Goal: Task Accomplishment & Management: Use online tool/utility

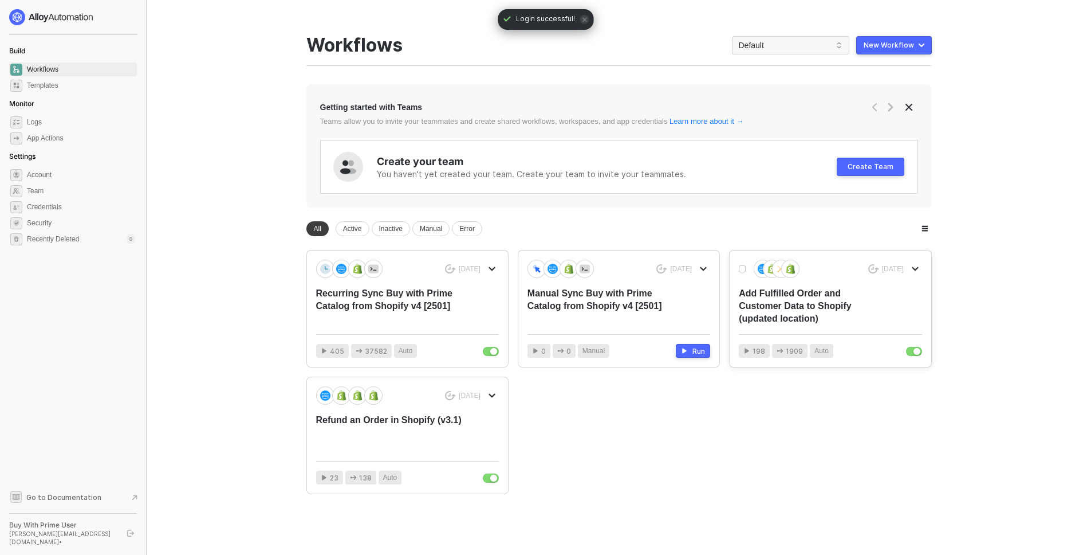
click at [801, 301] on div "Add Fulfilled Order and Customer Data to Shopify (updated location)" at bounding box center [812, 306] width 146 height 38
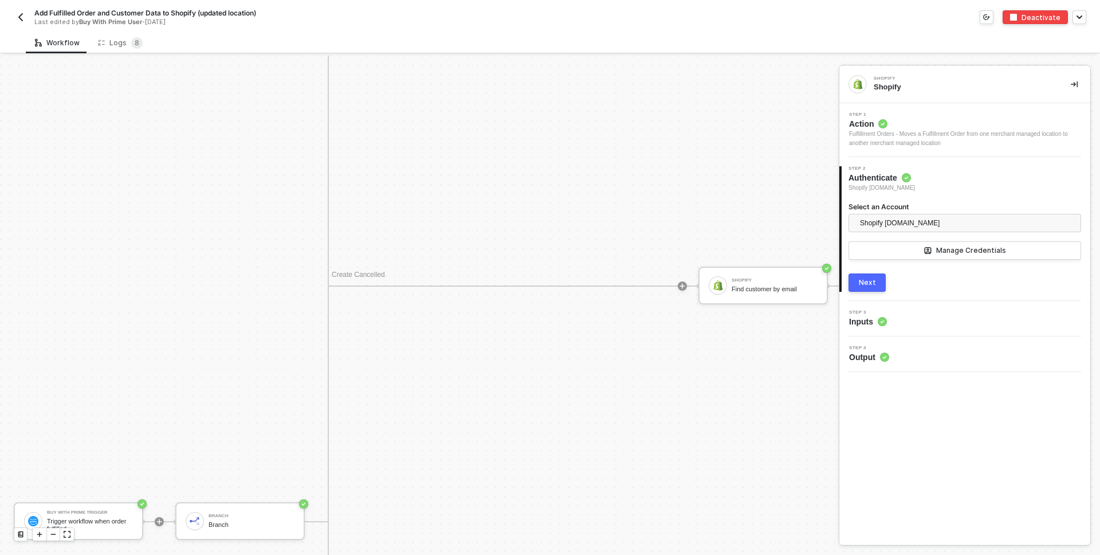
scroll to position [810, 0]
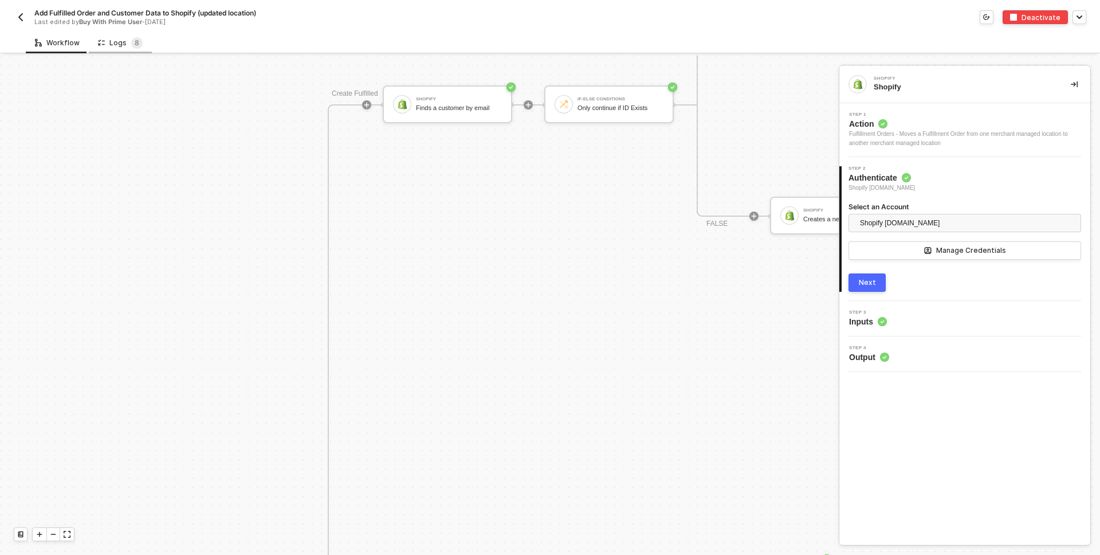
click at [111, 44] on div "Logs 8" at bounding box center [120, 42] width 45 height 11
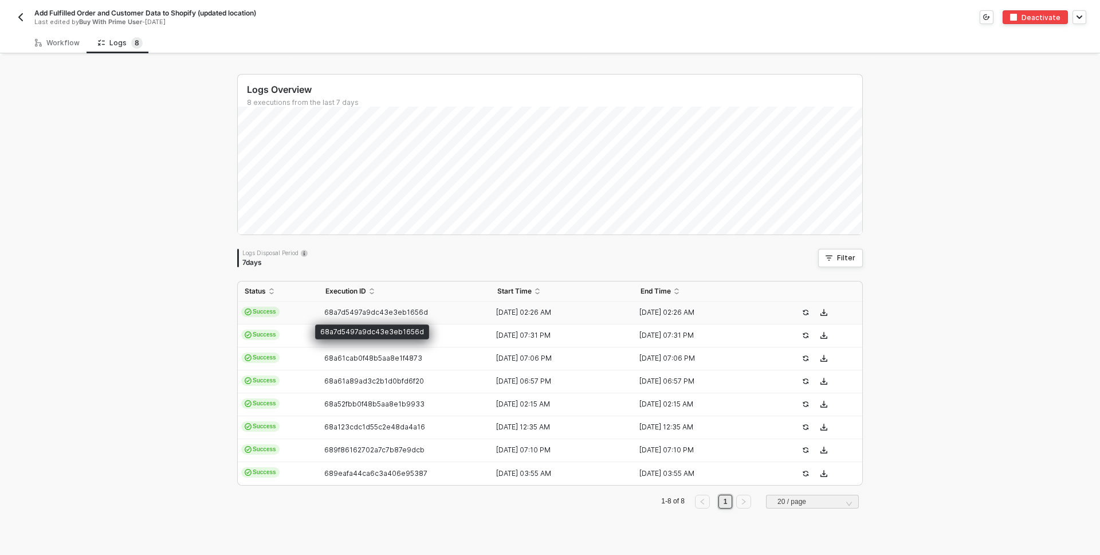
click at [375, 311] on span "68a7d5497a9dc43e3eb1656d" at bounding box center [376, 312] width 104 height 9
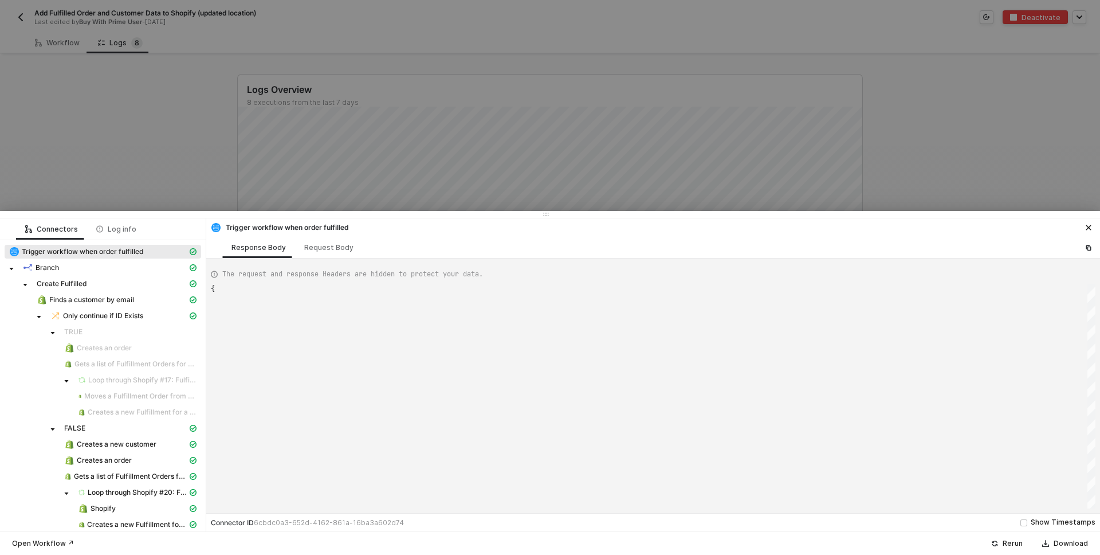
type textarea "{ "json": { "id": "322-23HP-NS5C33", "orderState": { "createdAt": "[DATE]T16:58…"
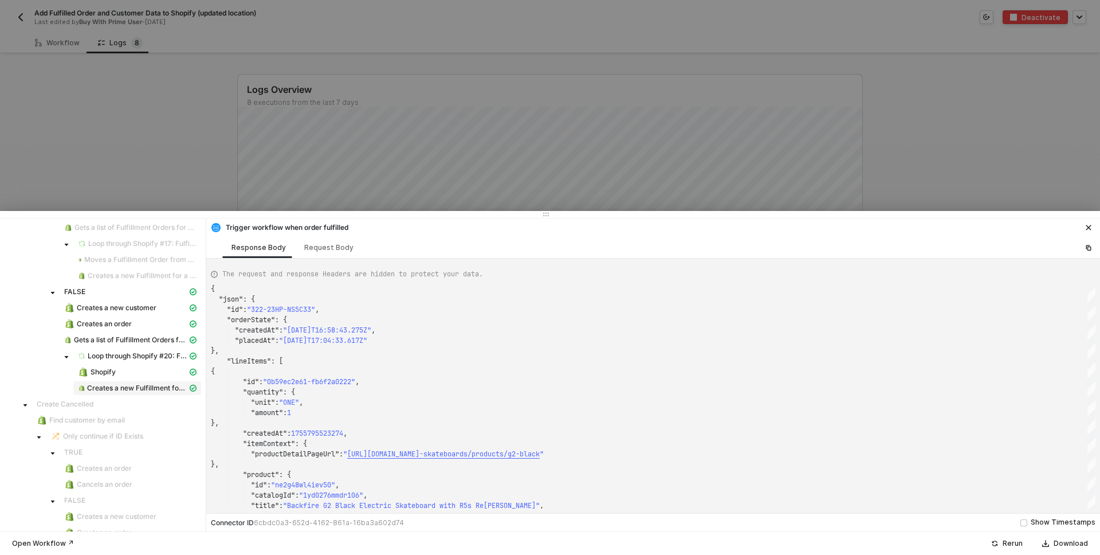
scroll to position [137, 0]
click at [138, 385] on span "Creates a new Fulfillment for a Fulfillment Order" at bounding box center [137, 387] width 100 height 9
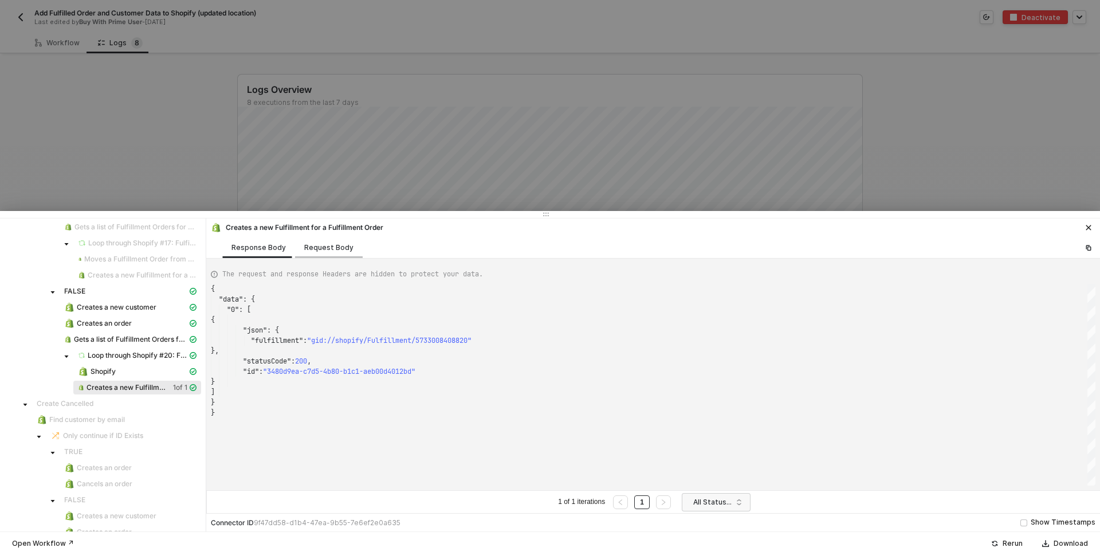
scroll to position [103, 0]
click at [325, 246] on div "Request Body" at bounding box center [328, 247] width 49 height 9
type textarea "[ { "lineItems": [], "keyValuePairs": [], "apiVersion": "shopifyV1", "resource"…"
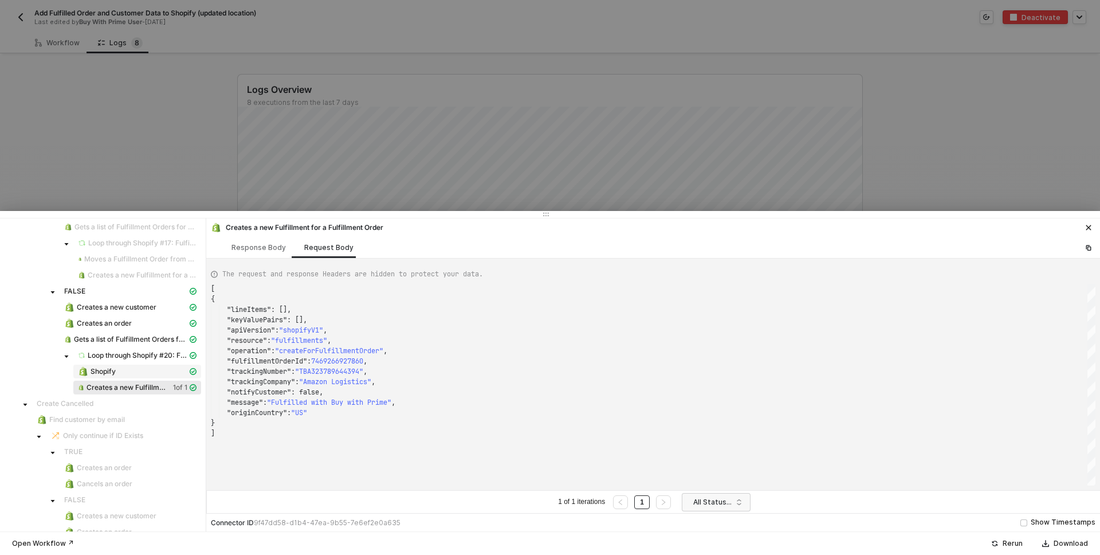
click at [133, 367] on div "Shopify" at bounding box center [132, 371] width 109 height 10
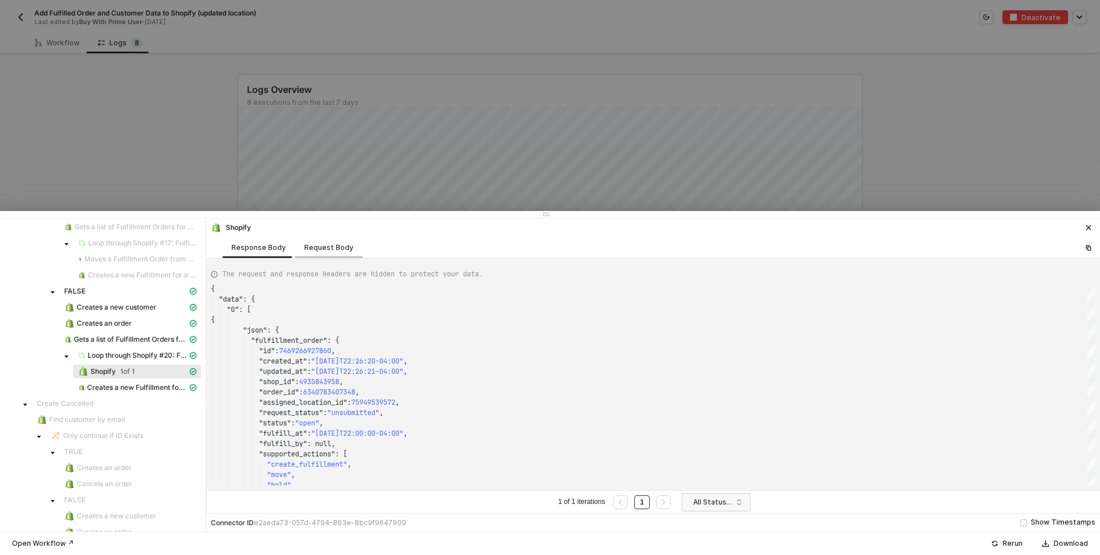
click at [318, 245] on div "Request Body" at bounding box center [328, 247] width 49 height 9
type textarea "[ { "keyValuePairs": [], "apiVersion": "shopifyV1", "resource": "fulfillmentOrd…"
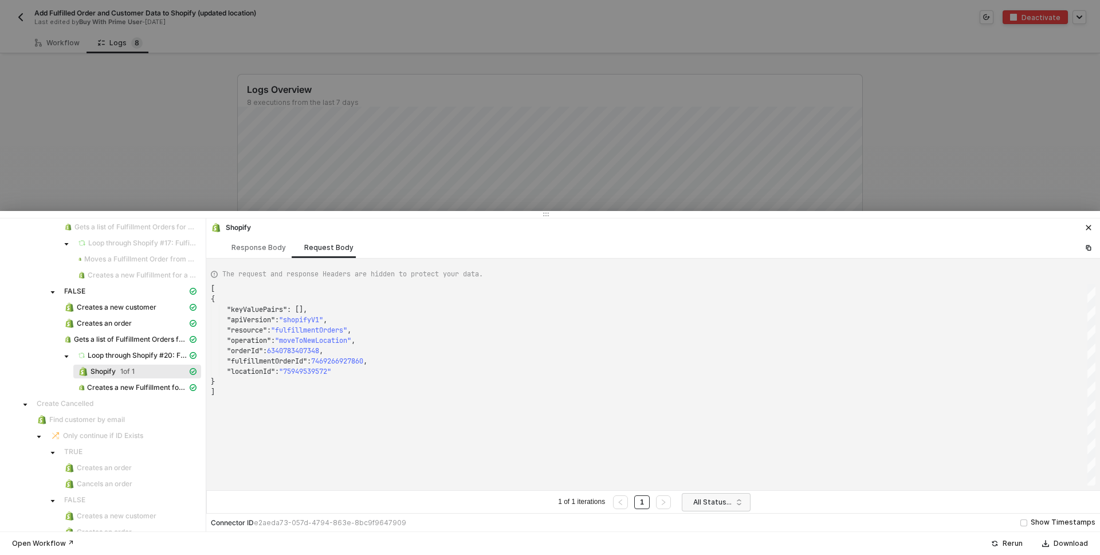
click at [93, 171] on div at bounding box center [550, 277] width 1100 height 555
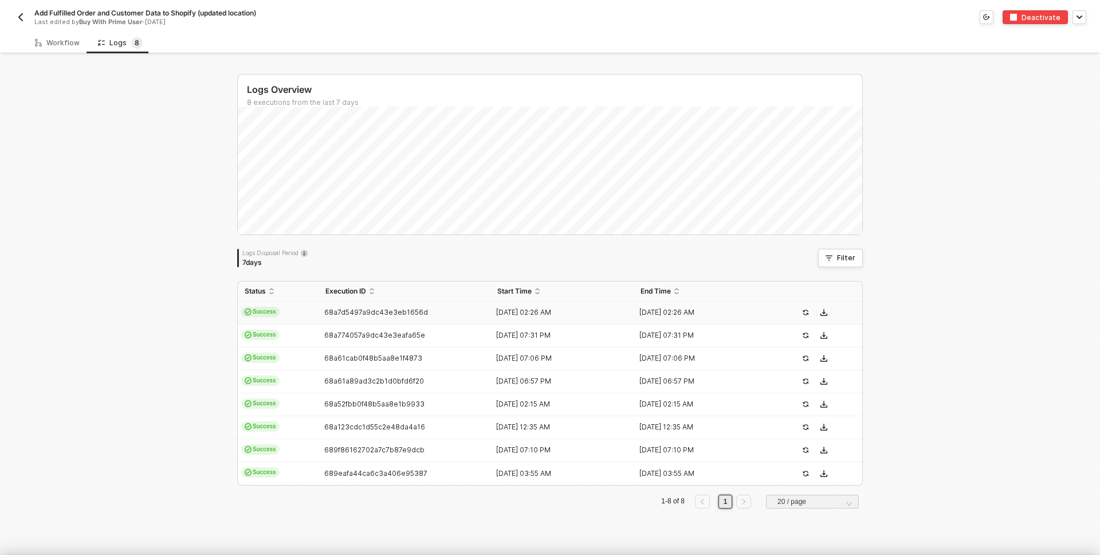
scroll to position [0, 0]
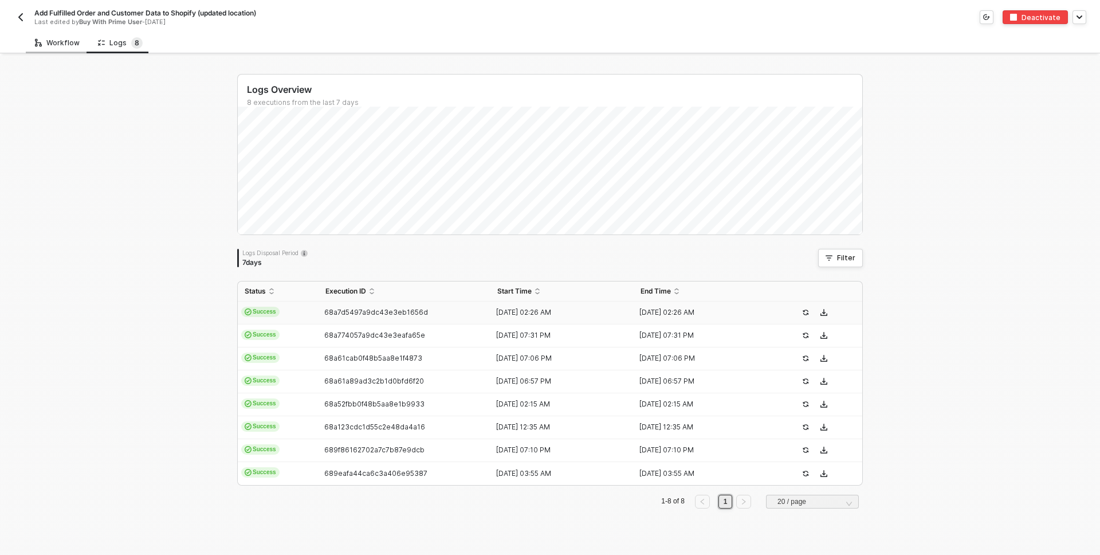
click at [75, 40] on div "Workflow" at bounding box center [57, 42] width 45 height 9
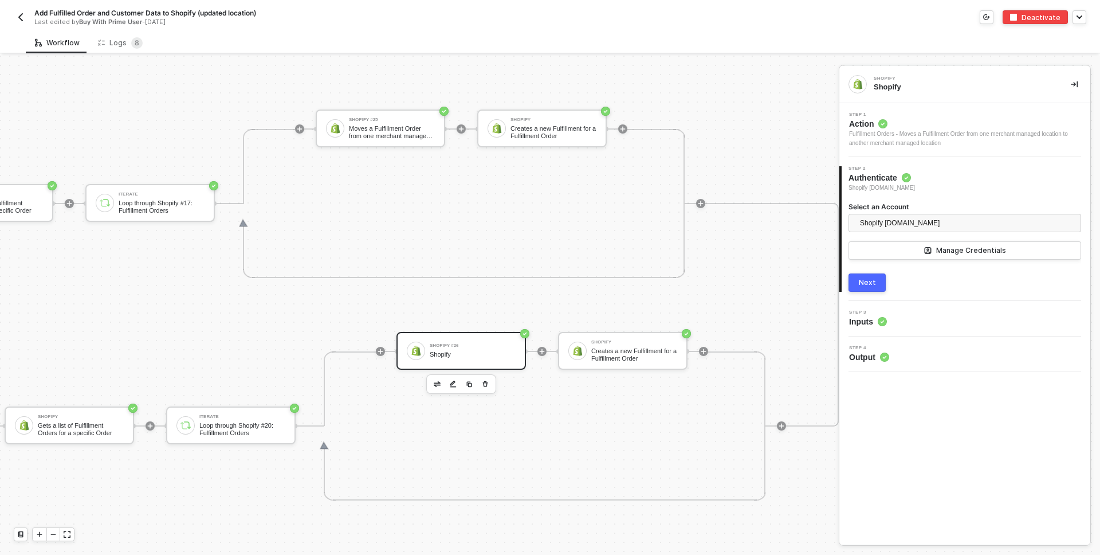
scroll to position [600, 1100]
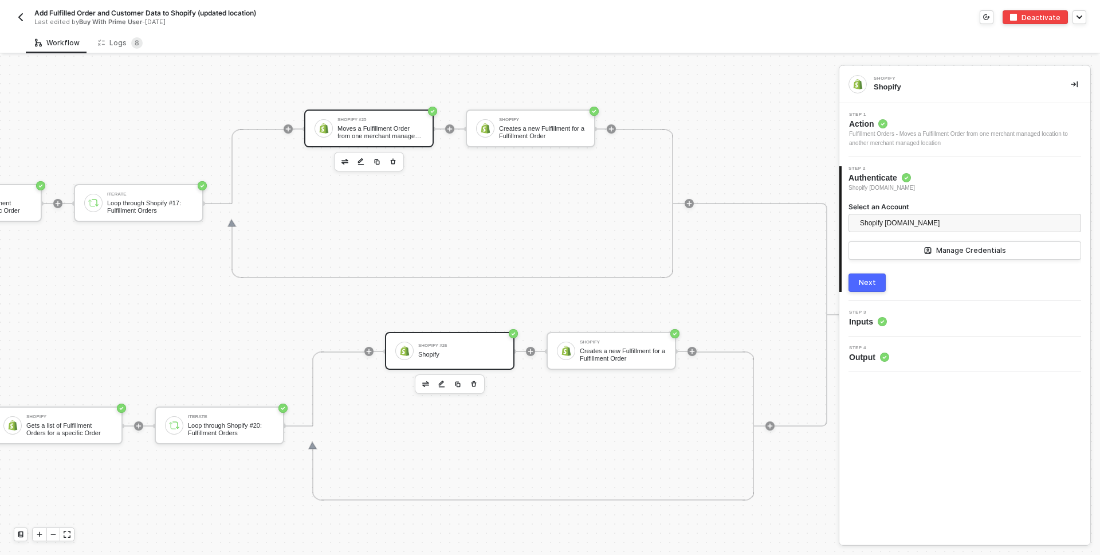
click at [333, 125] on div "Shopify #25 Moves a Fulfillment Order from one merchant managed location to ano…" at bounding box center [378, 128] width 91 height 22
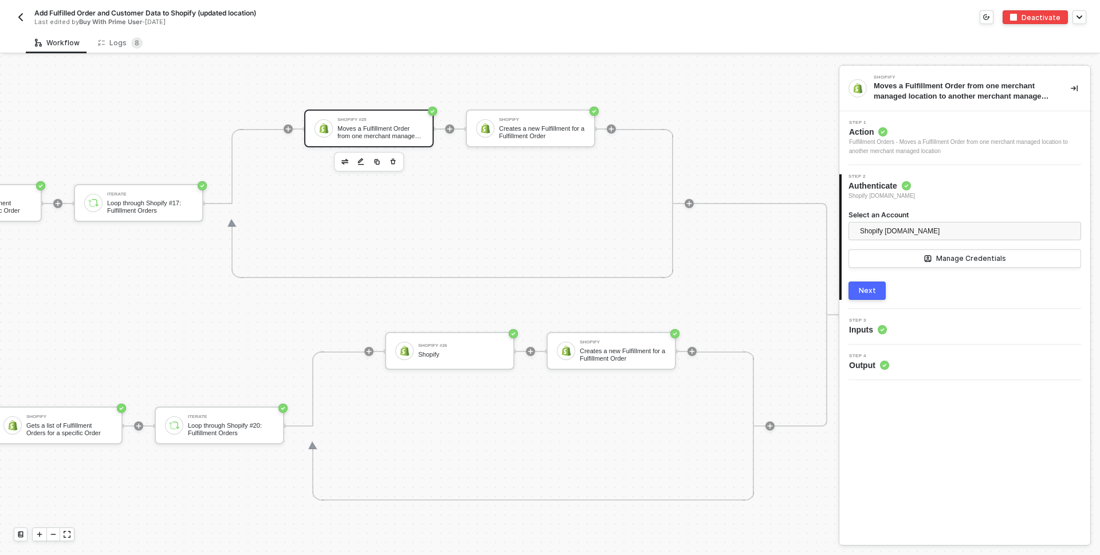
click at [918, 325] on div "Step 3 Inputs" at bounding box center [966, 326] width 248 height 17
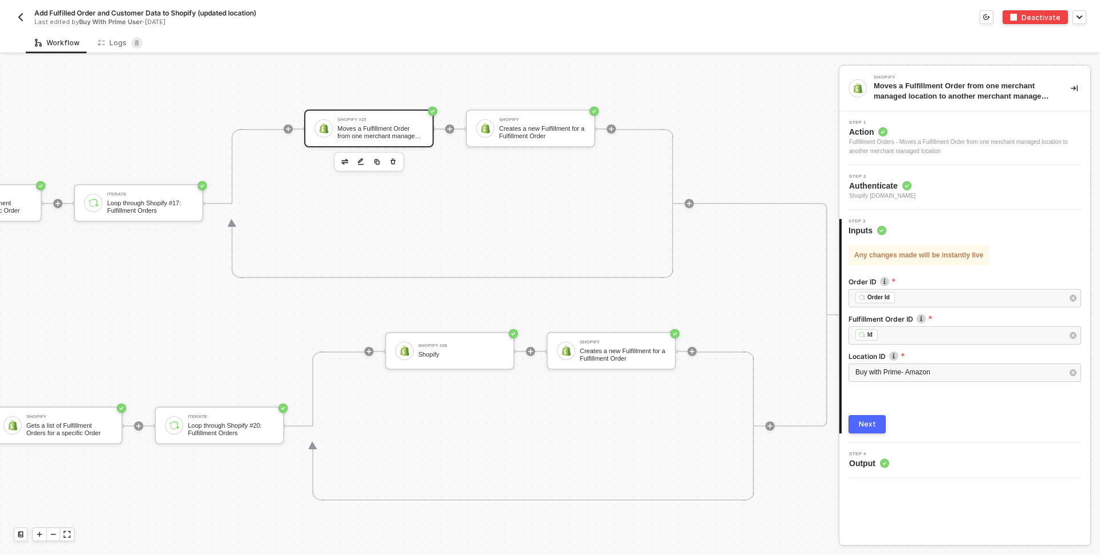
click at [19, 11] on button "button" at bounding box center [21, 17] width 14 height 14
